Goal: Task Accomplishment & Management: Complete application form

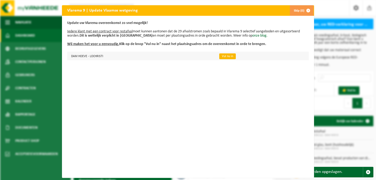
click at [222, 56] on link "Vul nu in" at bounding box center [227, 56] width 17 height 6
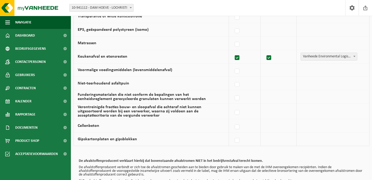
scroll to position [374, 0]
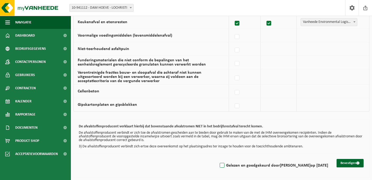
click at [226, 165] on label "Gelezen en goedgekeurd door [PERSON_NAME] op [DATE]" at bounding box center [273, 165] width 109 height 8
click at [218, 159] on input "Gelezen en goedgekeurd door [PERSON_NAME] op [DATE]" at bounding box center [218, 158] width 0 height 0
checkbox input "true"
click at [345, 161] on button "Bevestigen" at bounding box center [349, 163] width 27 height 8
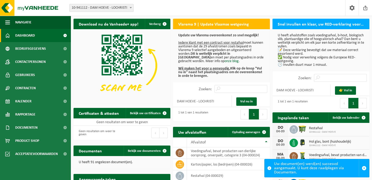
click at [178, 6] on div "Vestiging: 10-941112 - DAM HOEVE - LOCHRISTI 10-941112 - DAM HOEVE - LOCHRISTI …" at bounding box center [186, 8] width 372 height 16
click at [267, 11] on div "Vestiging: 10-941112 - DAM HOEVE - LOCHRISTI 10-941112 - DAM HOEVE - LOCHRISTI …" at bounding box center [186, 8] width 372 height 16
